Goal: Find specific page/section: Find specific page/section

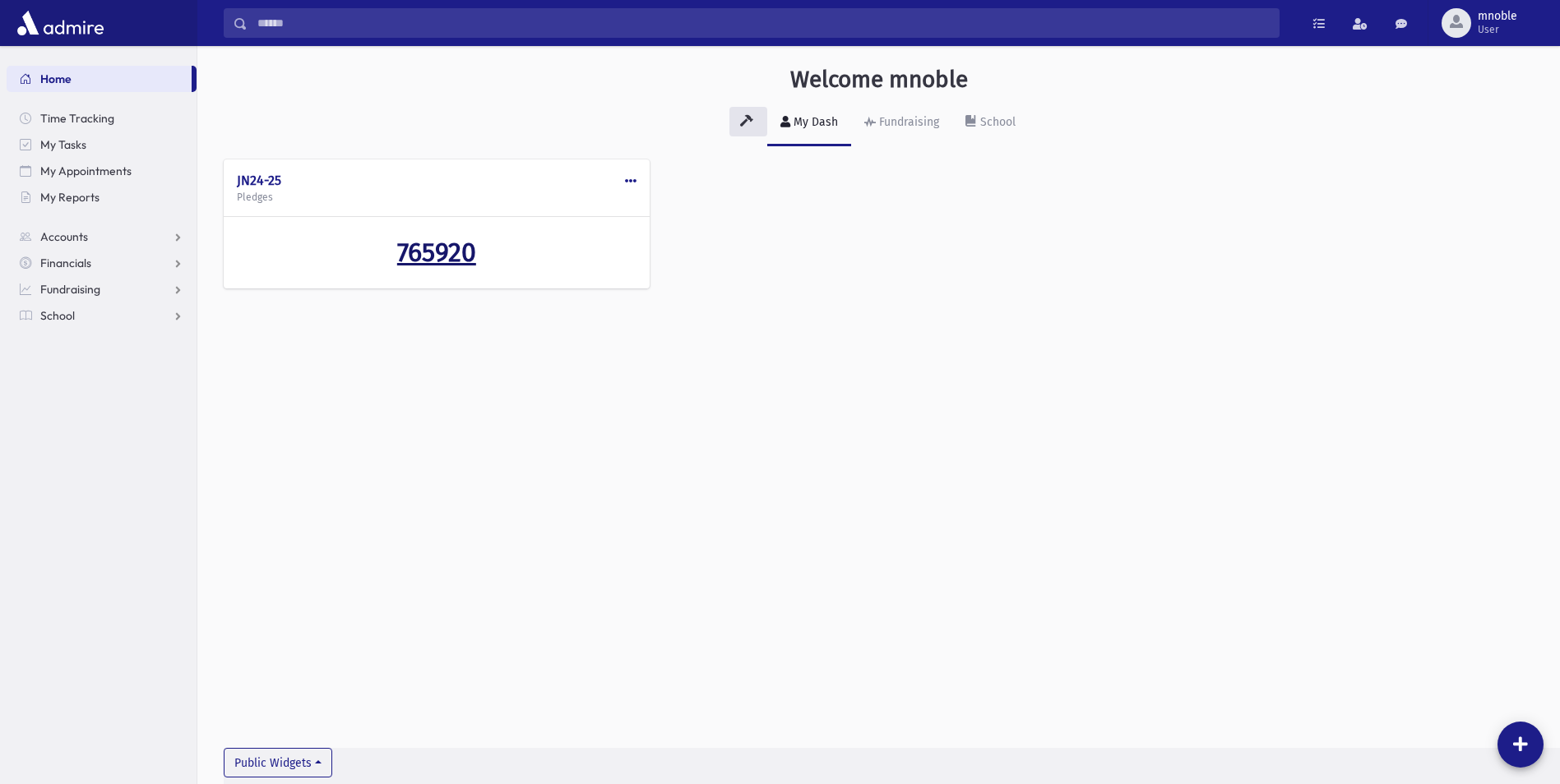
click at [439, 249] on span "765920" at bounding box center [436, 252] width 79 height 31
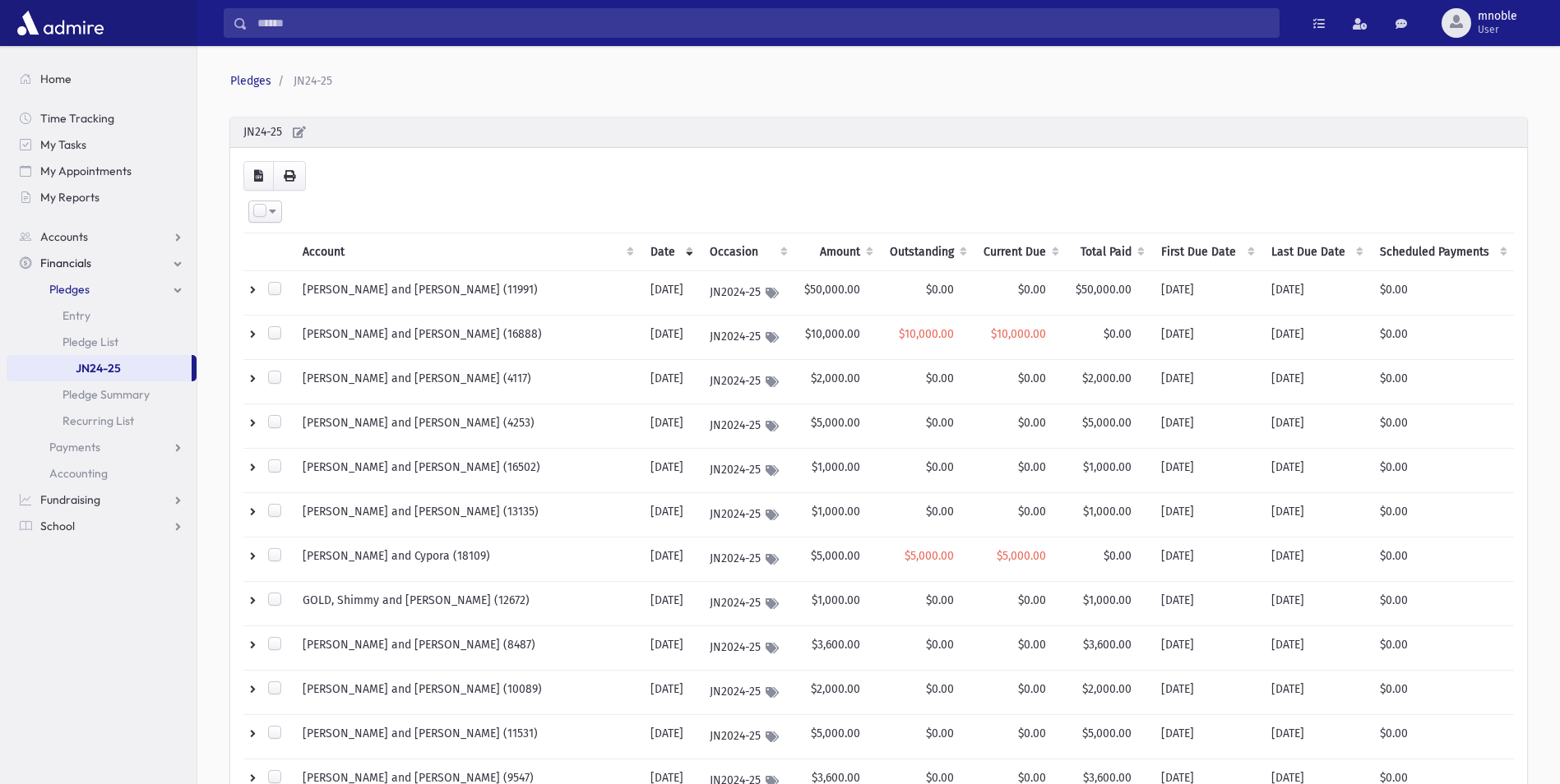
click at [883, 254] on th "Outstanding" at bounding box center [927, 252] width 94 height 38
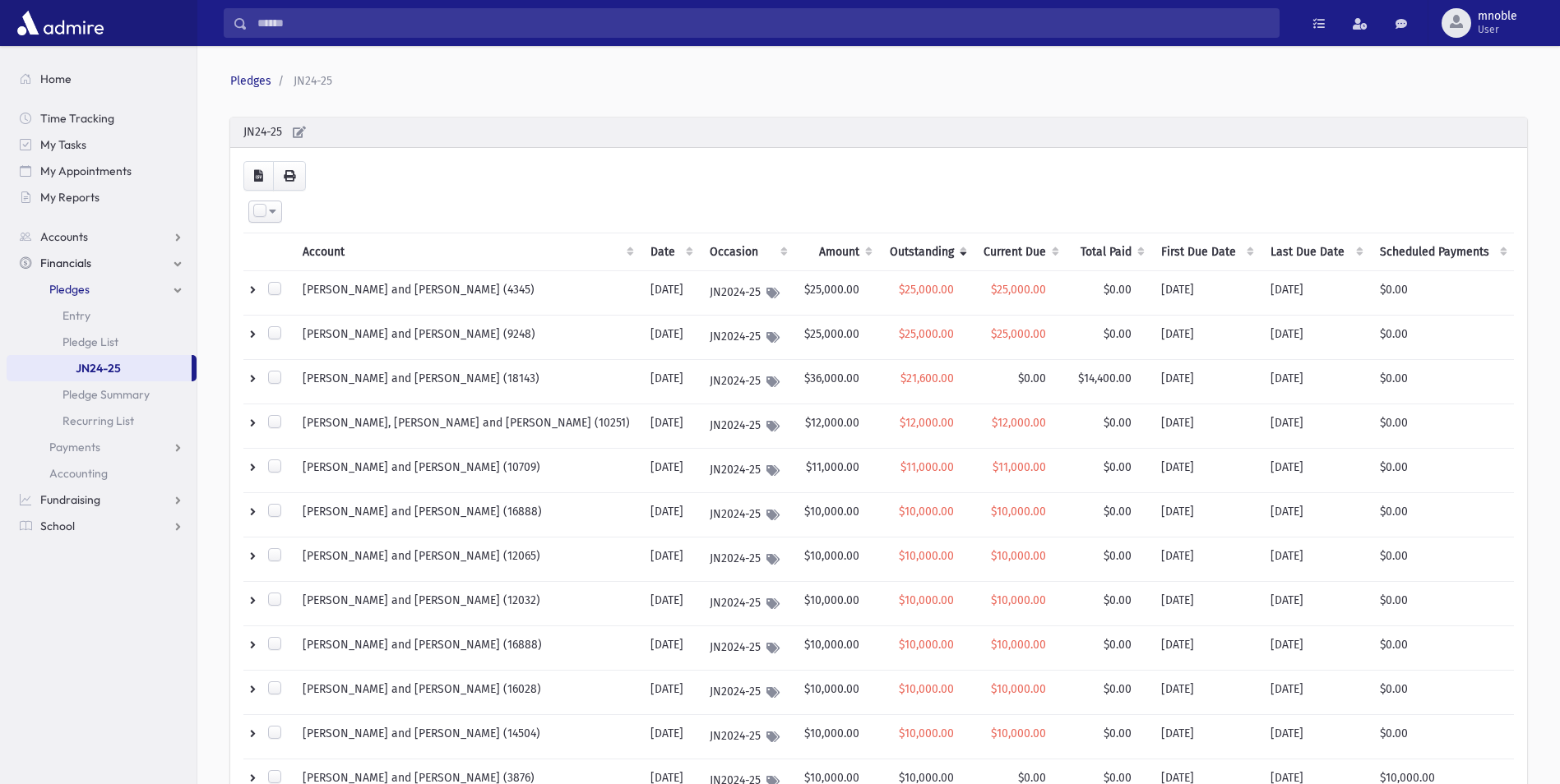
click at [892, 250] on th "Outstanding" at bounding box center [926, 252] width 94 height 38
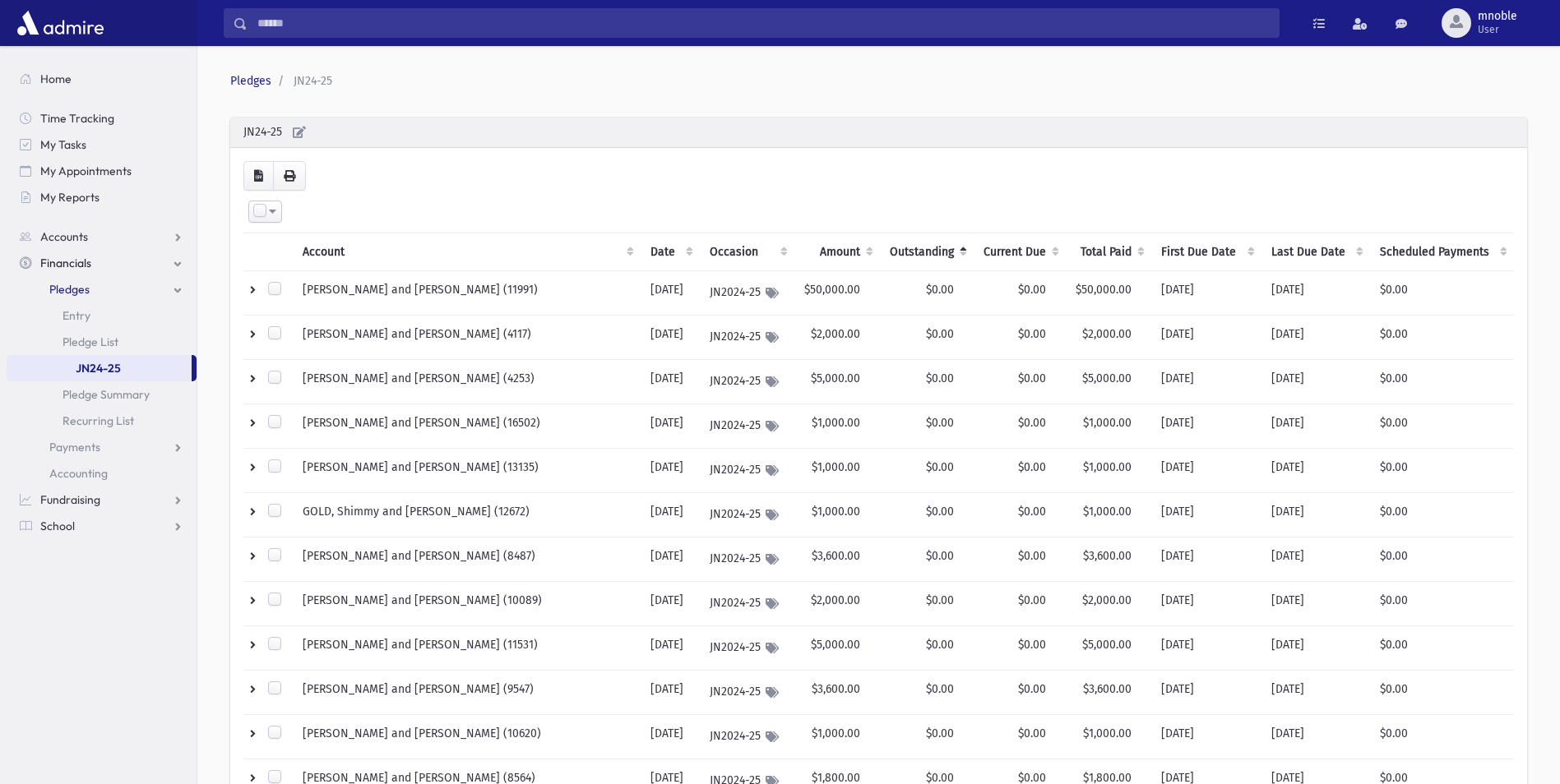
click at [895, 250] on th "Outstanding" at bounding box center [927, 252] width 94 height 38
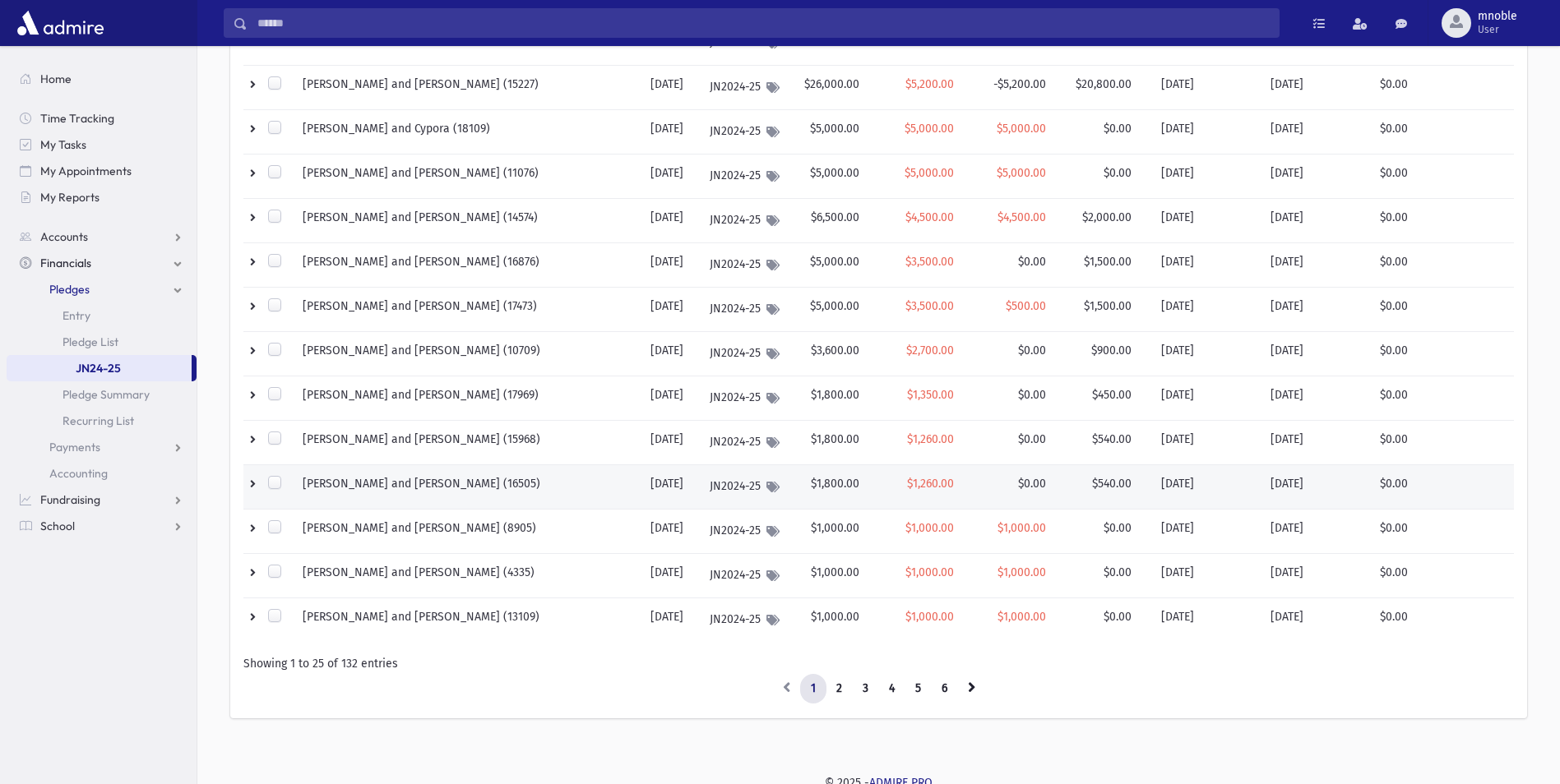
scroll to position [740, 0]
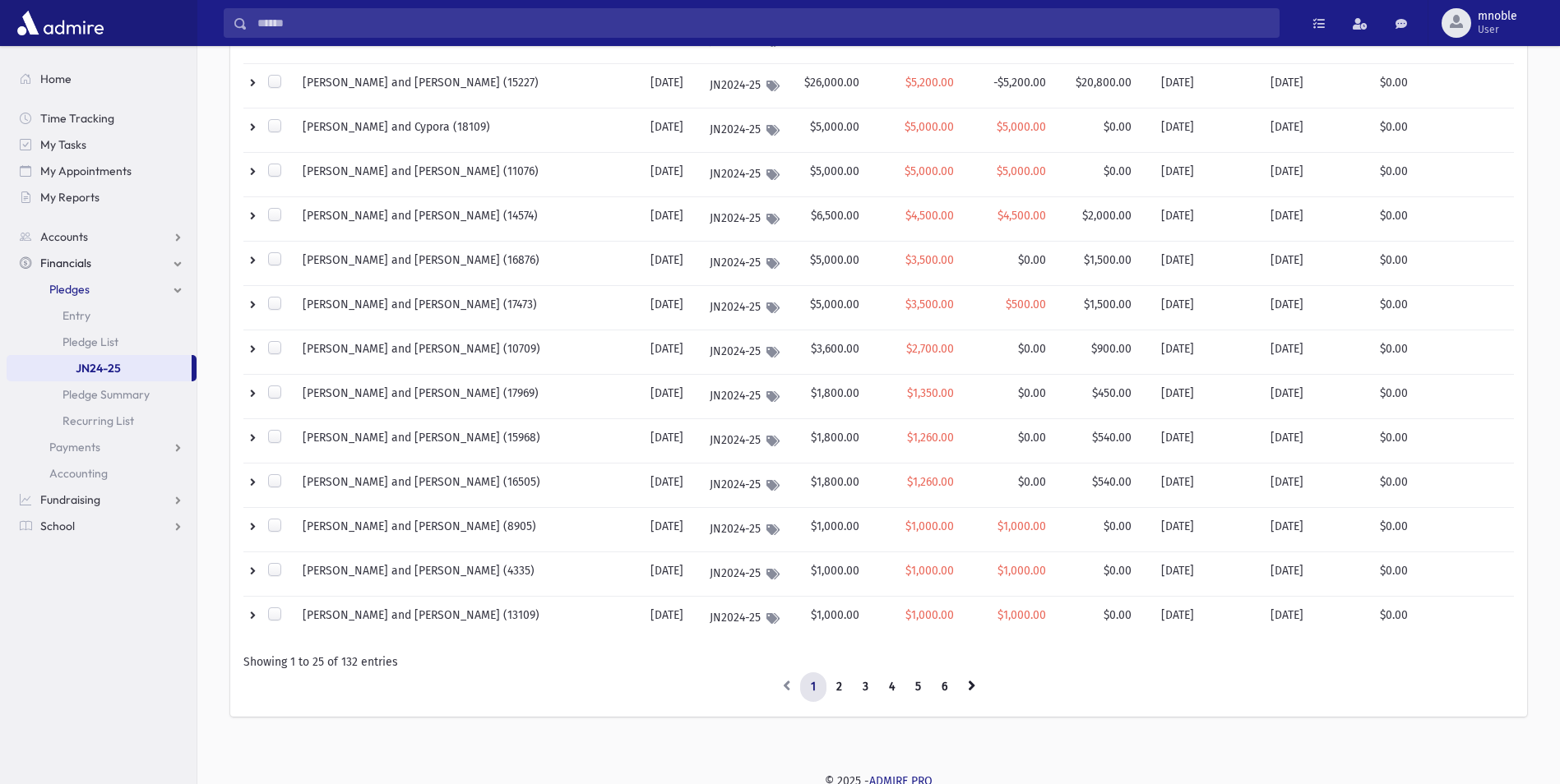
click at [200, 186] on div "Pledges JN24-25 * JN24-25 Loading... Select All" at bounding box center [878, 33] width 1363 height 1441
